Goal: Information Seeking & Learning: Find specific fact

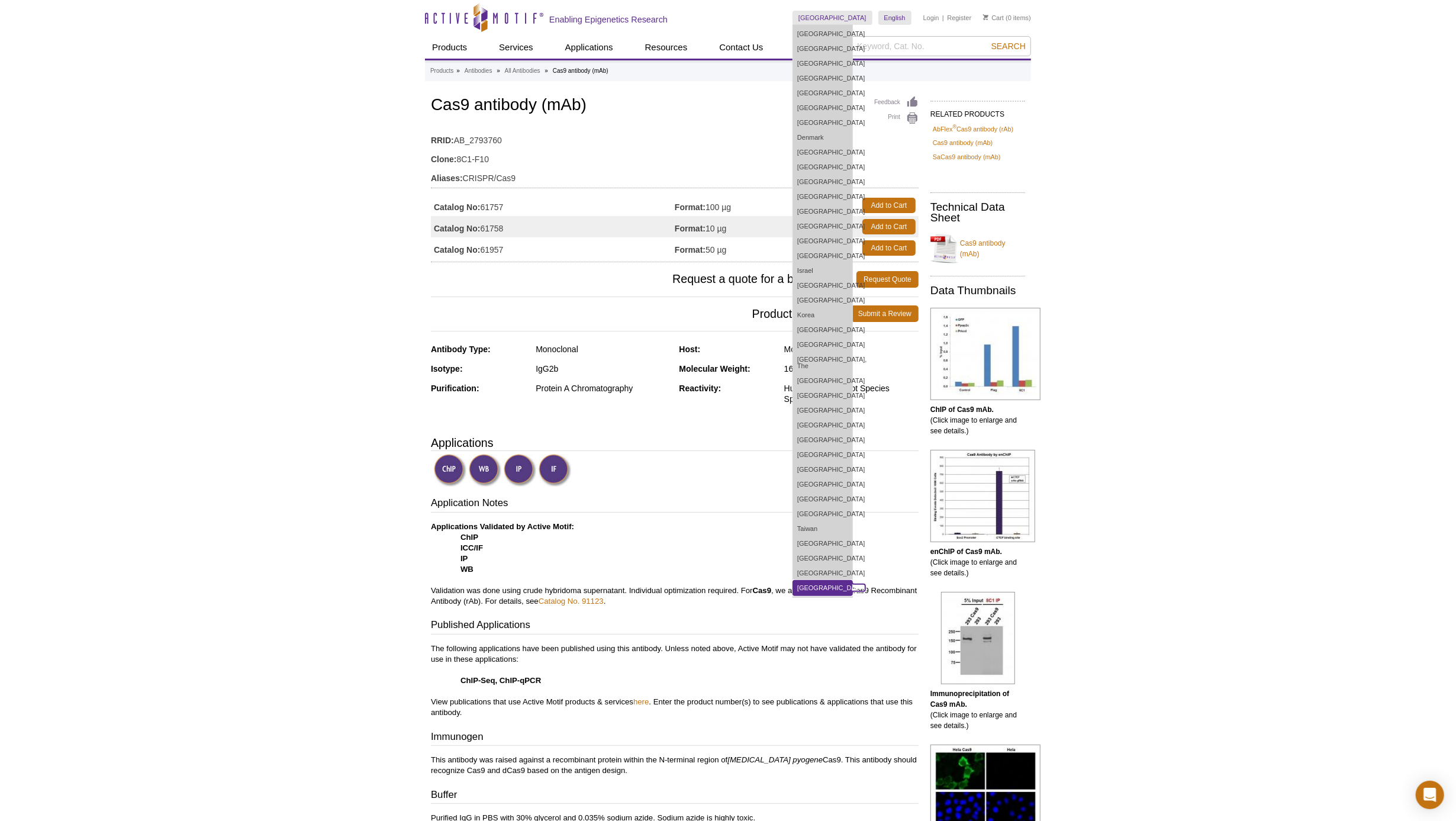
click at [853, 581] on link "[GEOGRAPHIC_DATA]" at bounding box center [823, 588] width 59 height 15
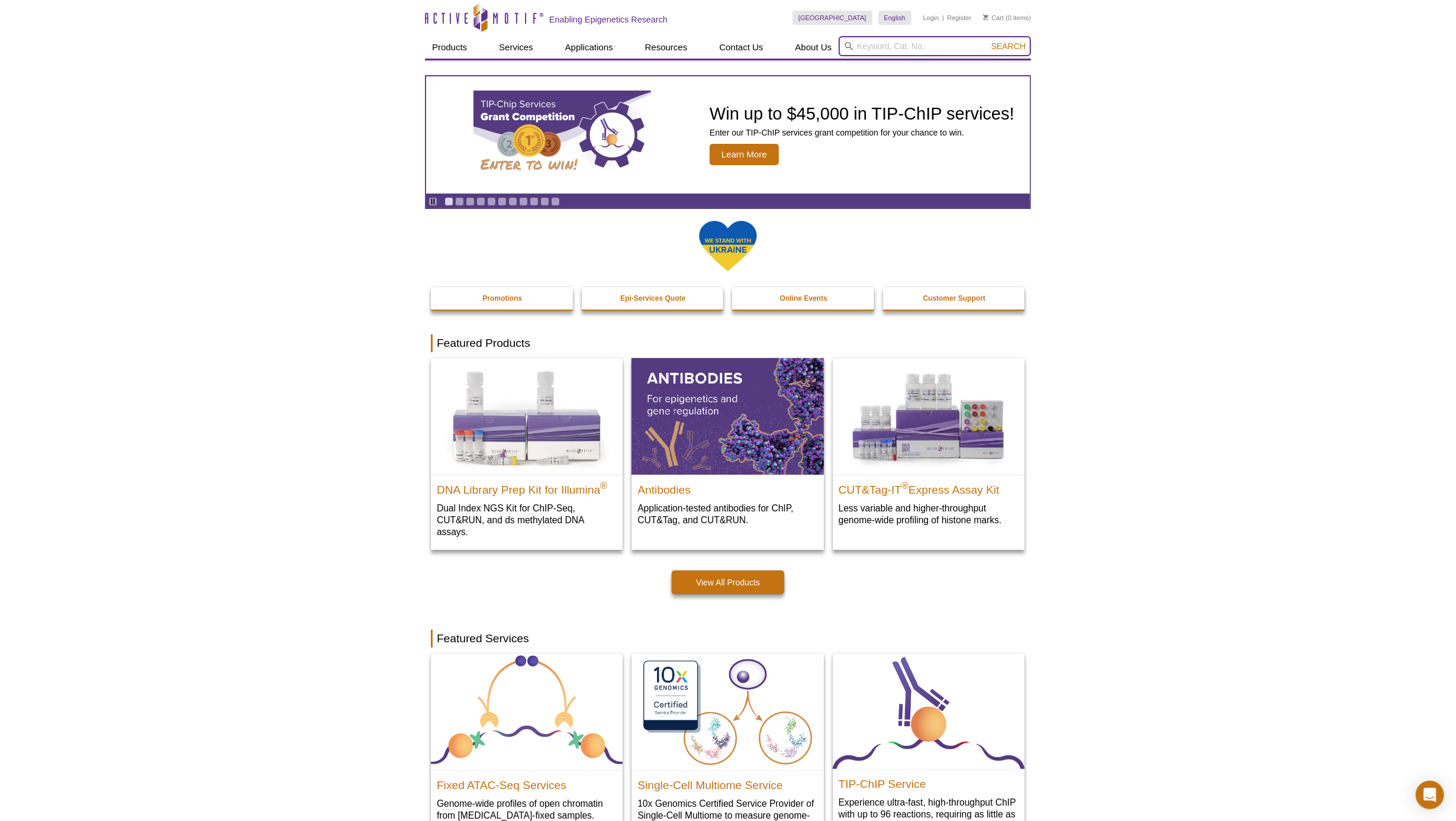
click at [865, 48] on input "search" at bounding box center [935, 46] width 193 height 20
type input "8C1"
click at [988, 41] on button "Search" at bounding box center [1009, 47] width 41 height 11
